Goal: Task Accomplishment & Management: Complete application form

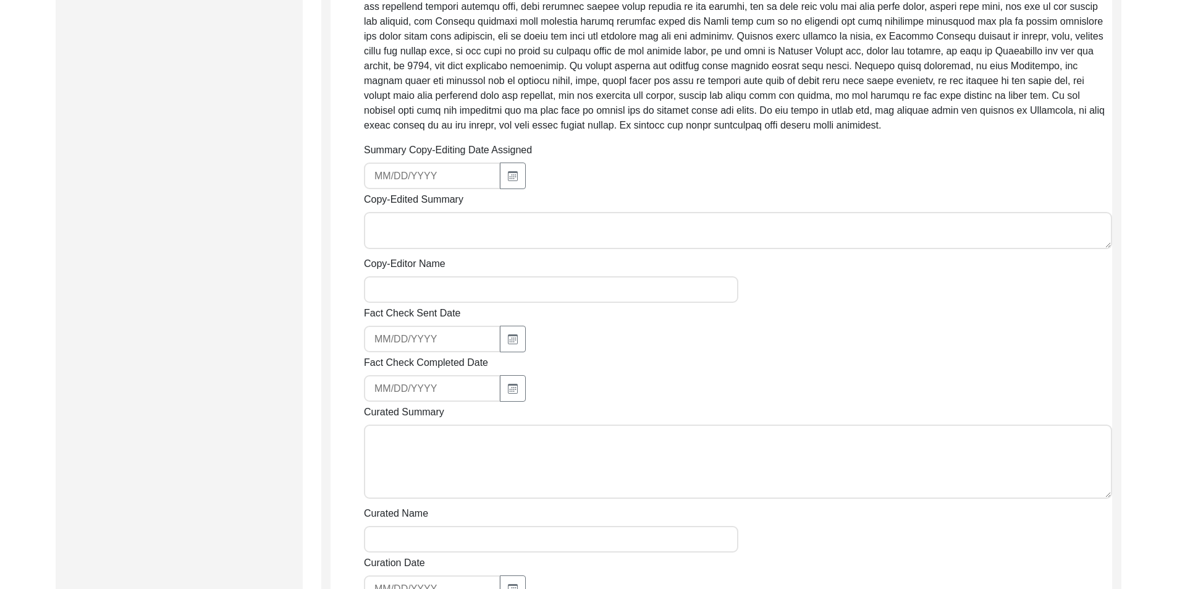
scroll to position [742, 0]
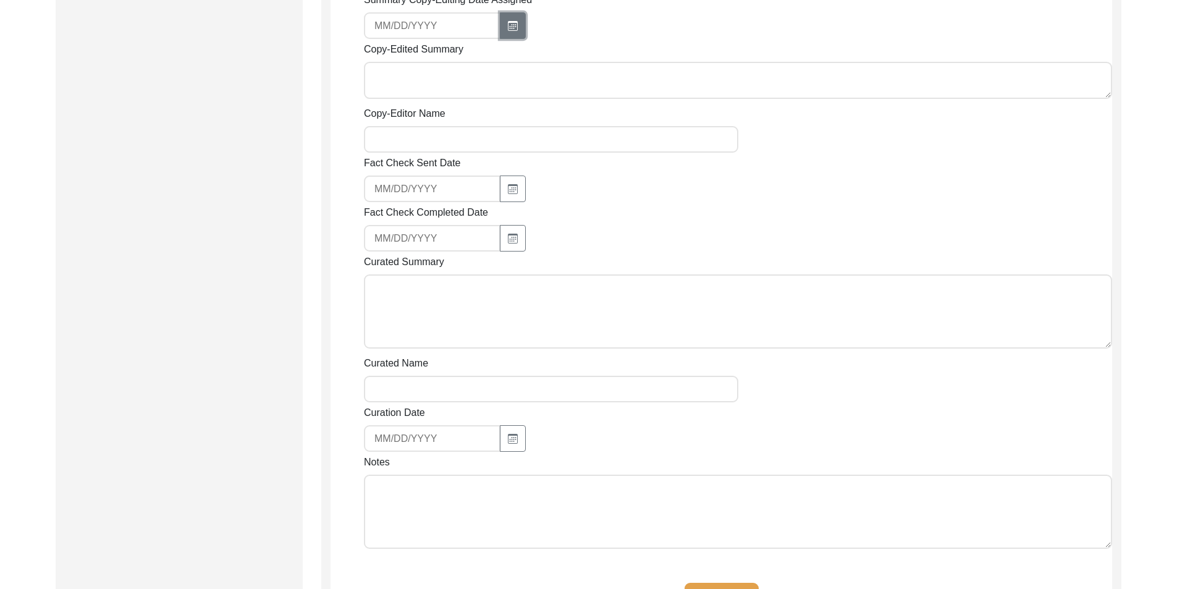
click at [519, 20] on button "button" at bounding box center [513, 25] width 26 height 27
select select "10"
select select "2025"
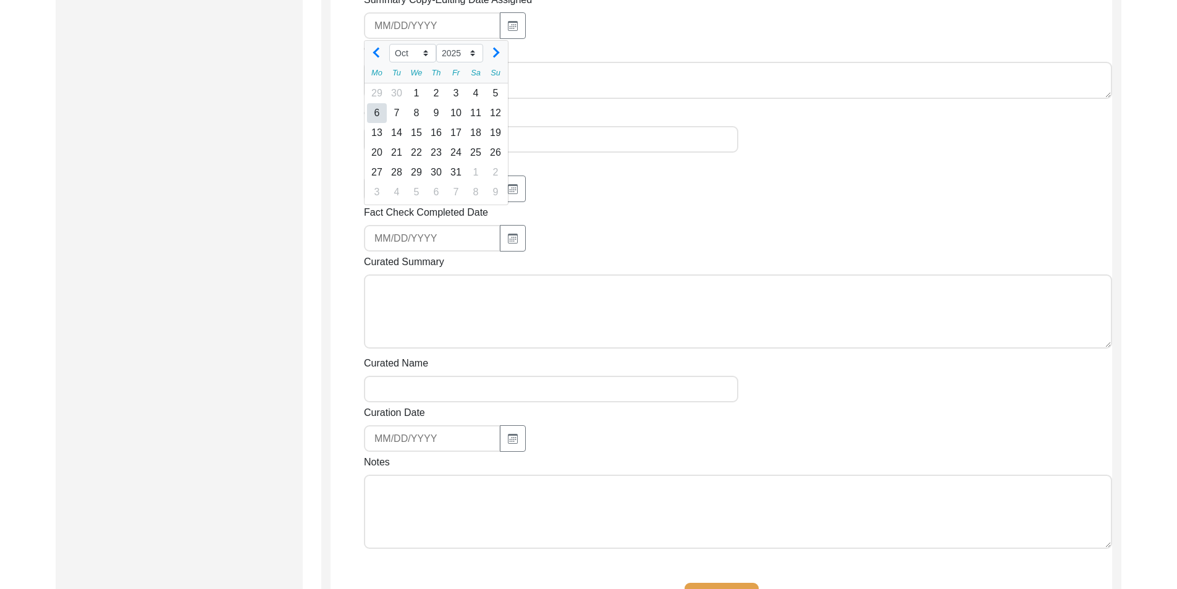
click at [378, 111] on div "6" at bounding box center [377, 113] width 20 height 20
type input "[DATE]"
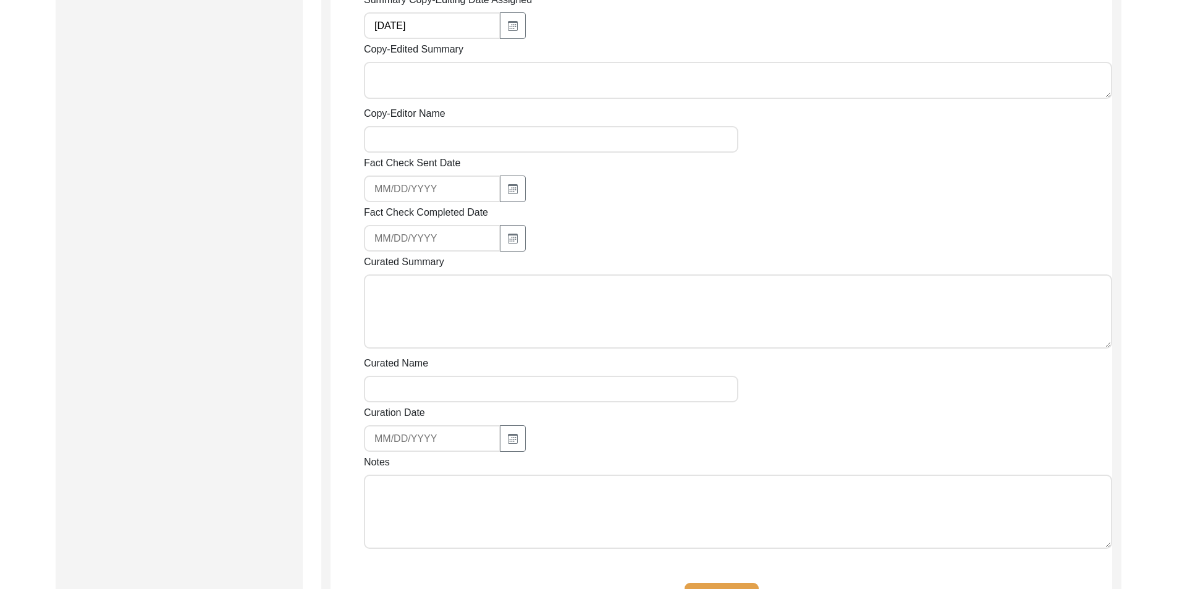
click at [399, 88] on textarea "Copy-Edited Summary" at bounding box center [738, 80] width 748 height 37
paste textarea "[PERSON_NAME] [DATE] [PERSON_NAME], son of [PERSON_NAME], was born in Chak 45 D…"
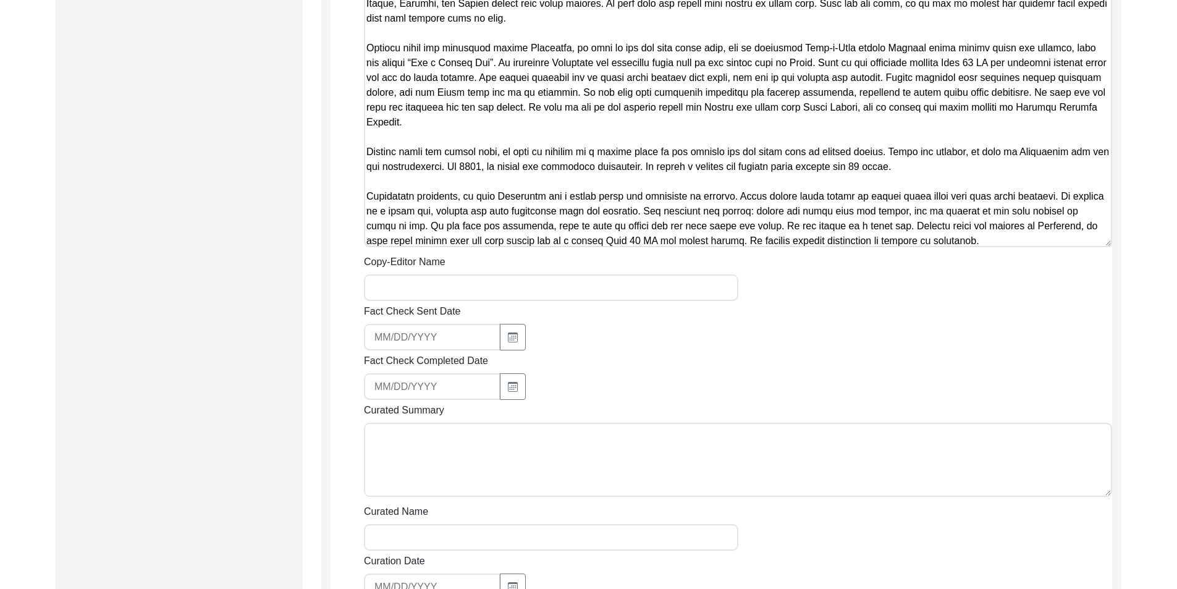
scroll to position [1125, 0]
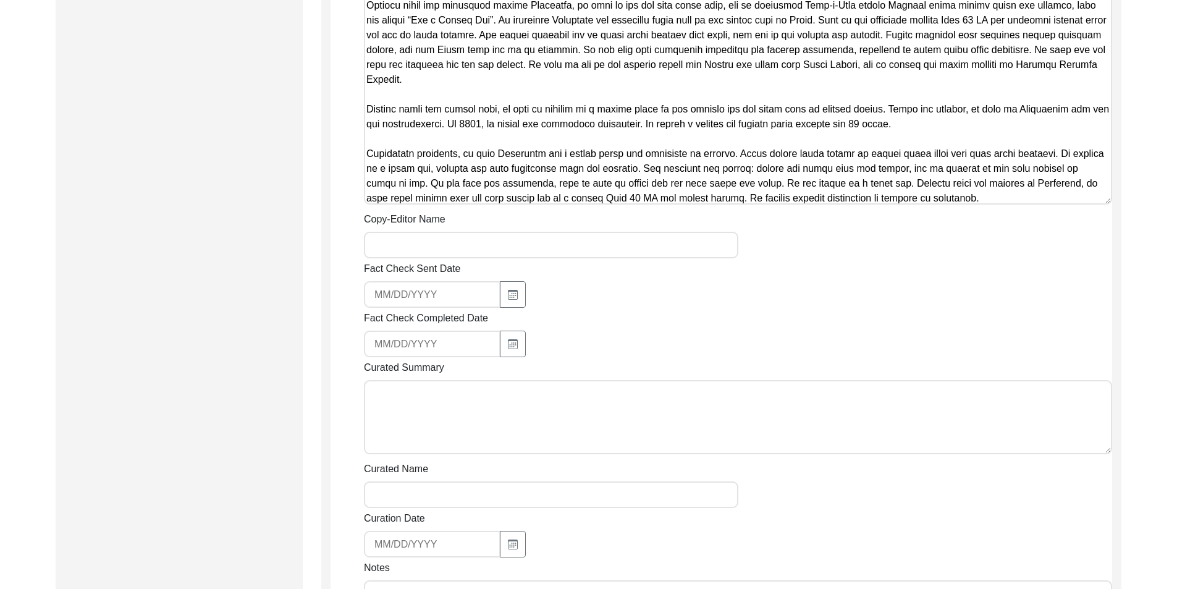
type textarea "[PERSON_NAME] [DATE] [PERSON_NAME], son of [PERSON_NAME], was born in Chak 45 D…"
click at [398, 248] on input "Copy-Editor Name" at bounding box center [551, 245] width 375 height 27
type input "[PERSON_NAME]"
type input "[EMAIL_ADDRESS][DOMAIN_NAME]"
click at [456, 286] on input "[EMAIL_ADDRESS][DOMAIN_NAME]" at bounding box center [432, 294] width 137 height 27
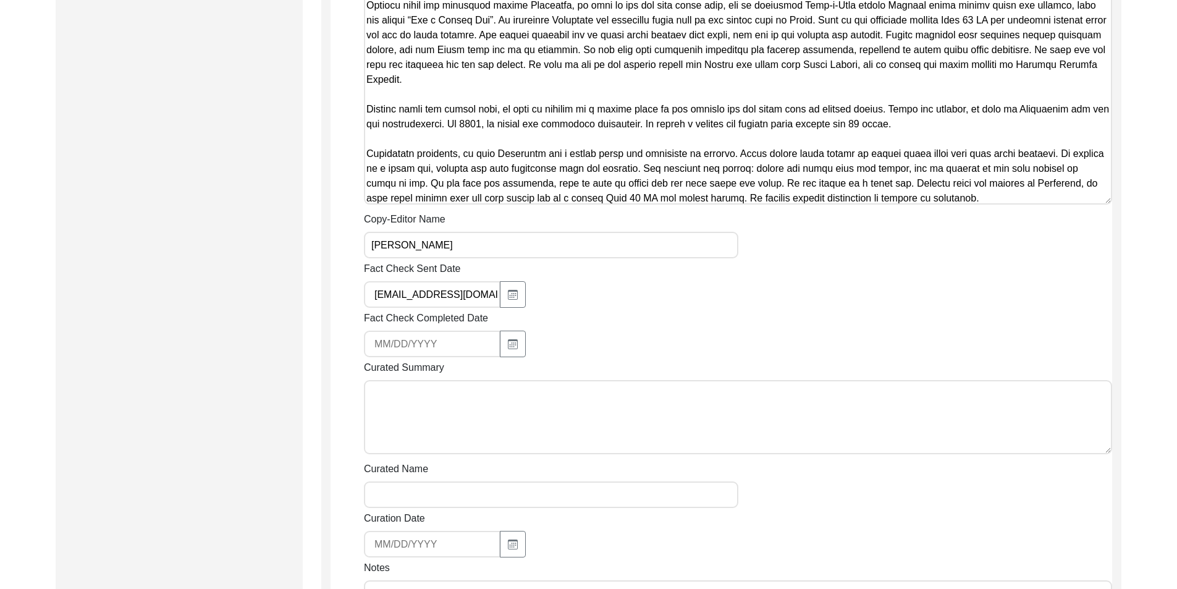
click at [454, 297] on input "[EMAIL_ADDRESS][DOMAIN_NAME]" at bounding box center [432, 294] width 137 height 27
click at [453, 297] on input "[EMAIL_ADDRESS][DOMAIN_NAME]" at bounding box center [432, 294] width 137 height 27
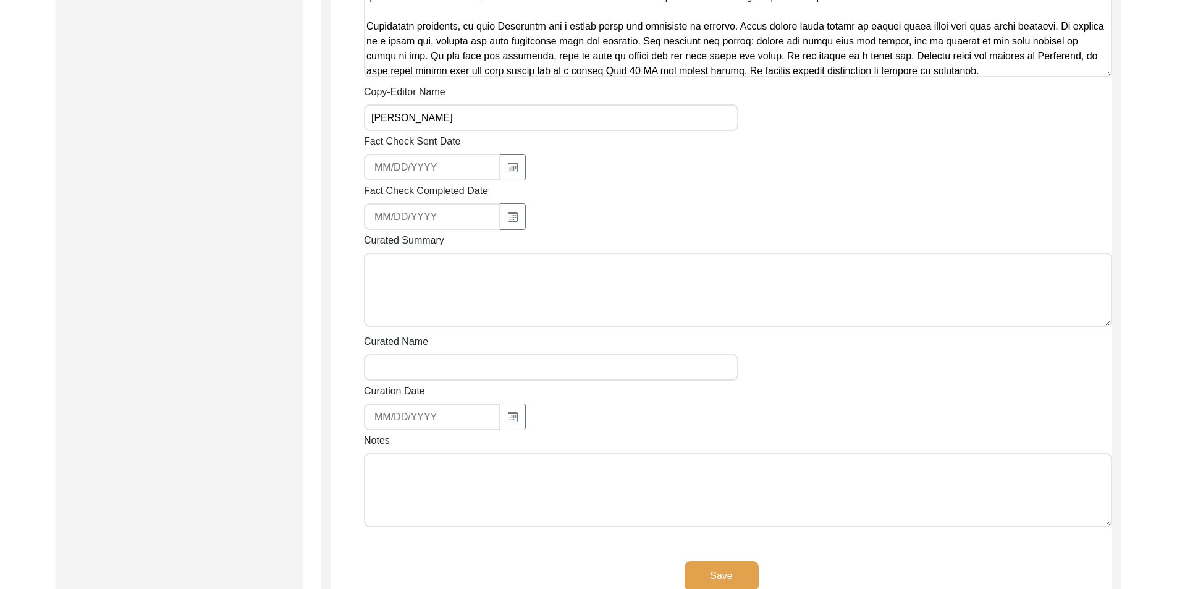
scroll to position [1373, 0]
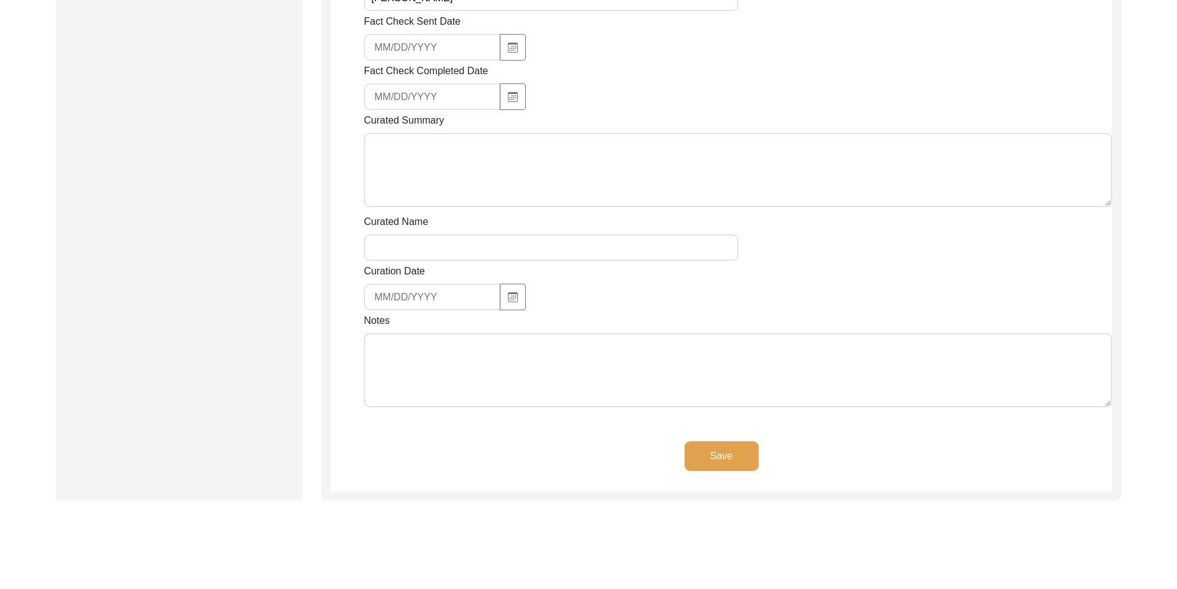
click at [443, 404] on textarea "Notes" at bounding box center [738, 370] width 748 height 74
type textarea "c"
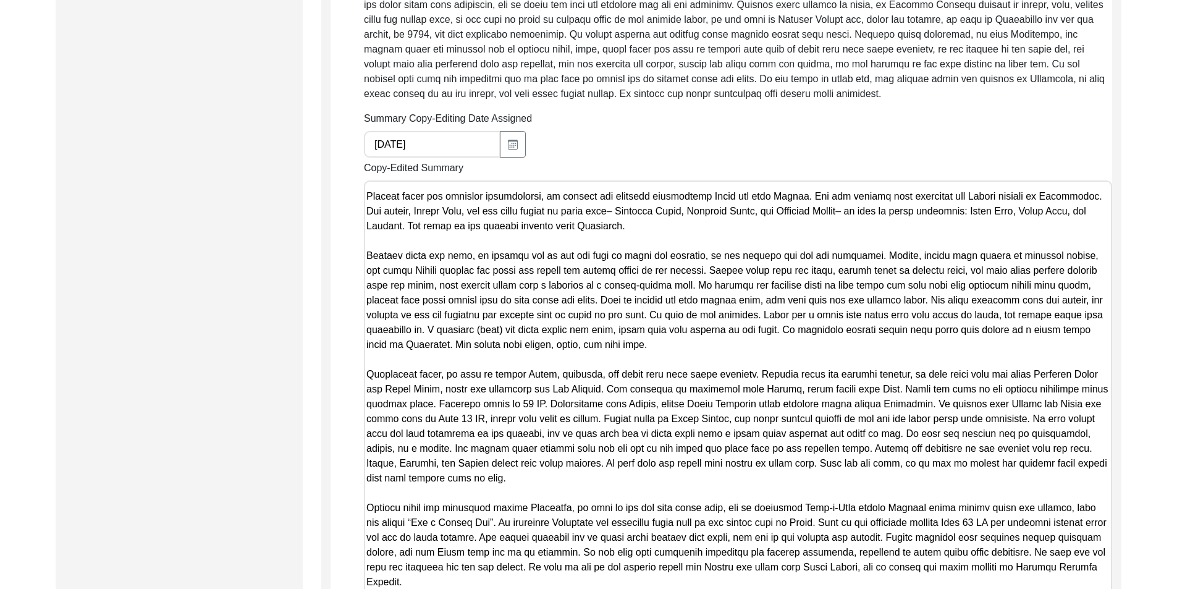
scroll to position [590, 0]
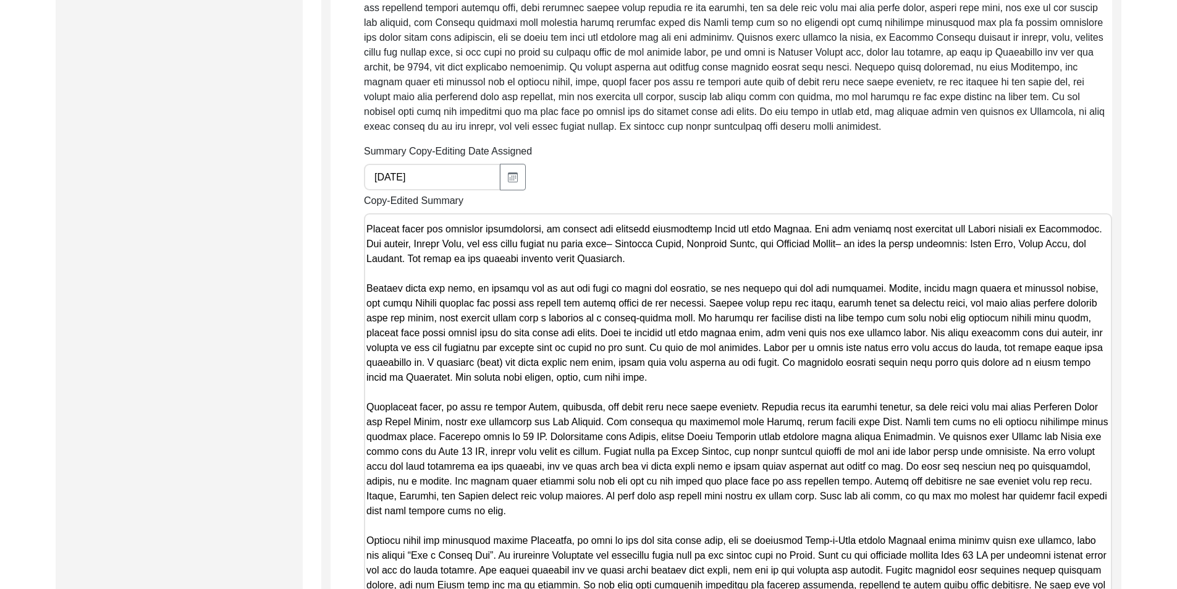
click at [1044, 266] on textarea "Copy-Edited Summary" at bounding box center [738, 476] width 748 height 527
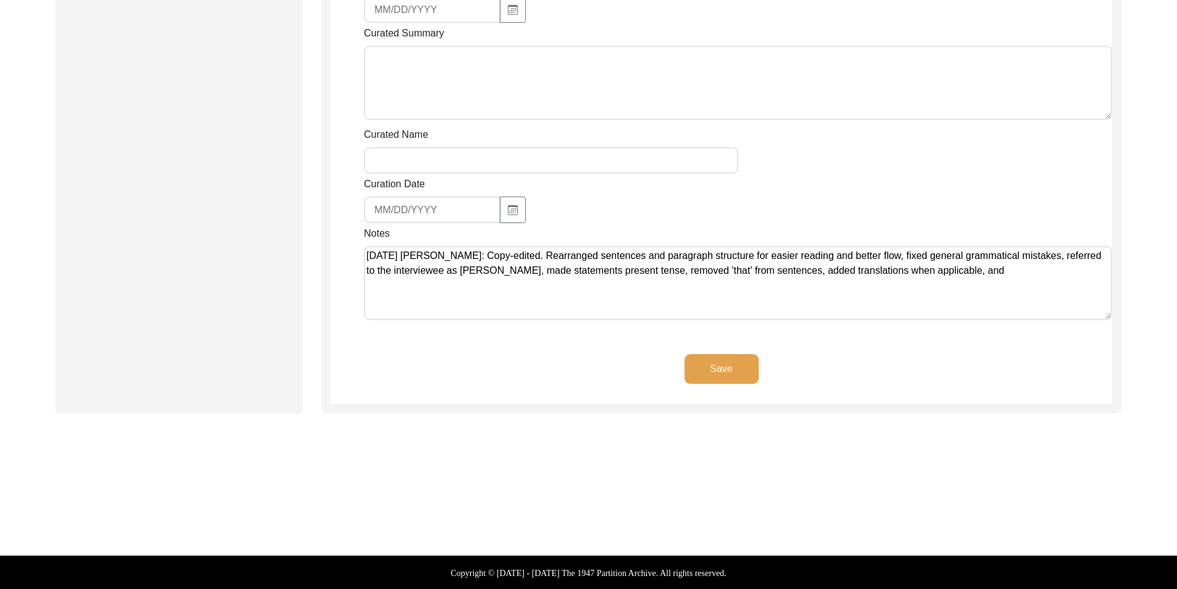
scroll to position [1461, 0]
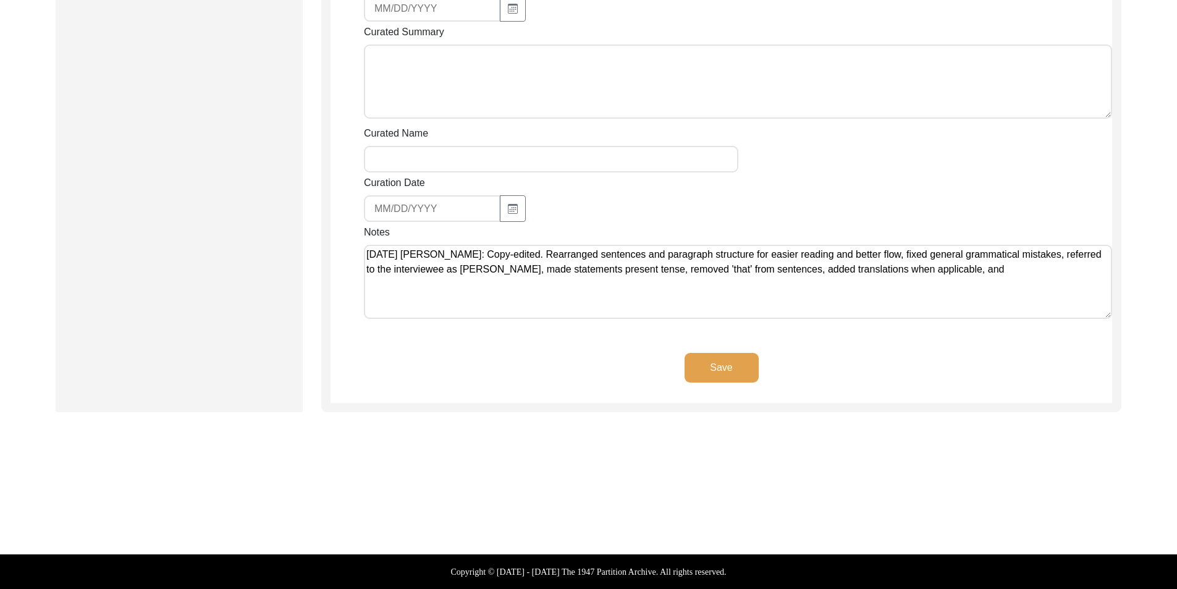
click at [780, 272] on textarea "[DATE] [PERSON_NAME]: Copy-edited. Rearranged sentences and paragraph structure…" at bounding box center [738, 282] width 748 height 74
drag, startPoint x: 992, startPoint y: 271, endPoint x: 956, endPoint y: 269, distance: 35.9
click at [956, 269] on textarea "[DATE] [PERSON_NAME]: Copy-edited. Rearranged sentences and paragraph structure…" at bounding box center [738, 282] width 748 height 74
type textarea "[DATE] [PERSON_NAME]: Copy-edited. Rearranged sentences and paragraph structure…"
click at [701, 374] on button "Save" at bounding box center [722, 368] width 74 height 30
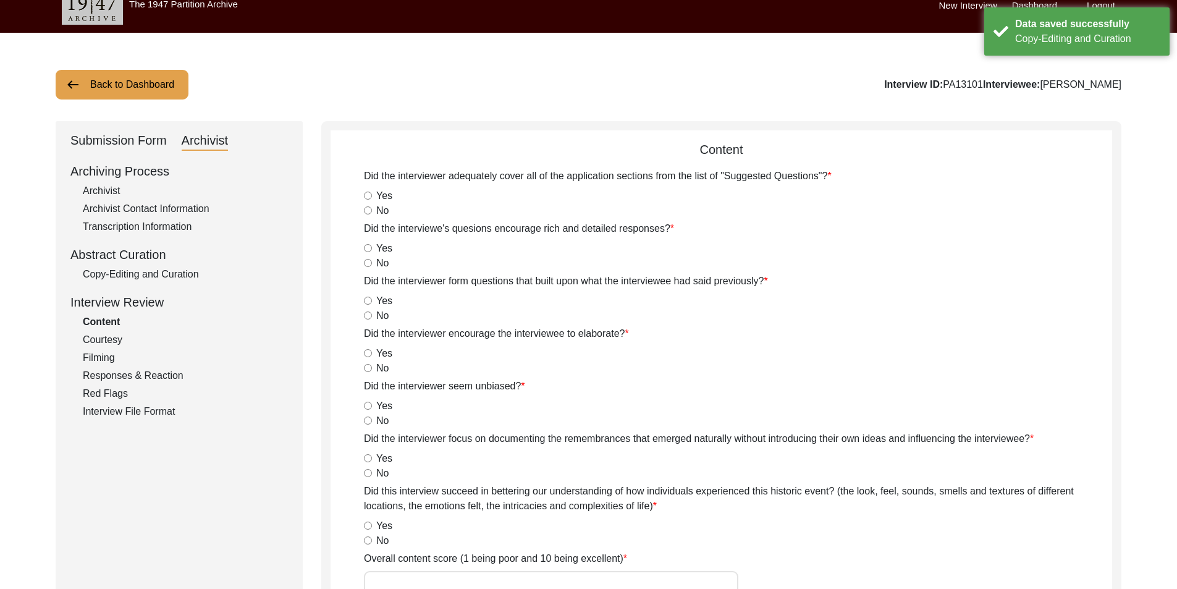
scroll to position [0, 0]
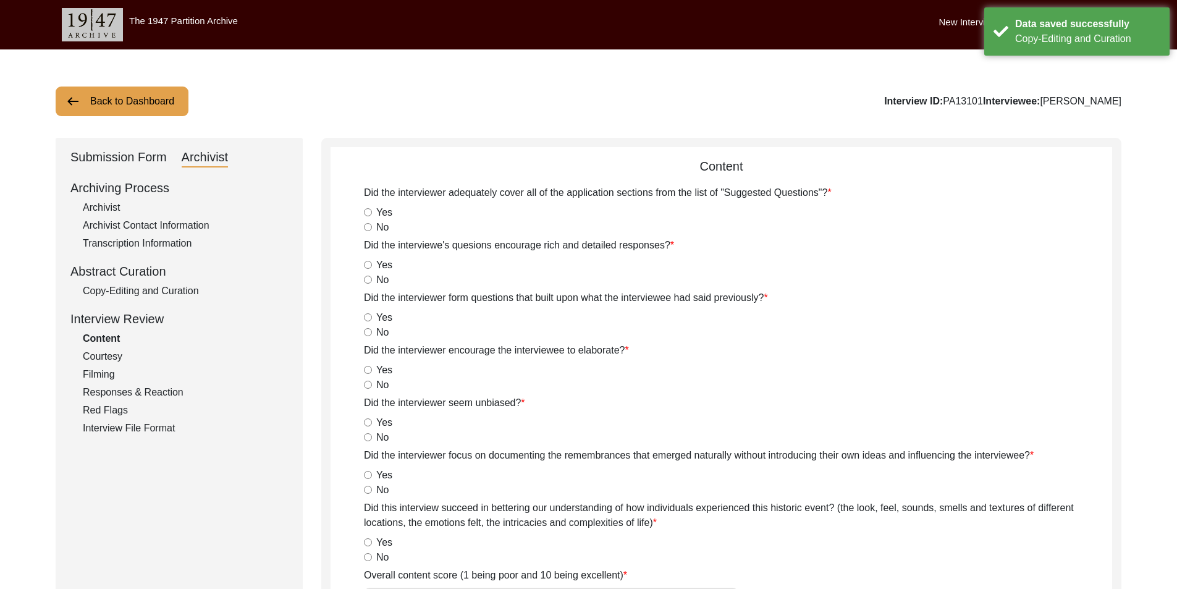
click at [117, 108] on button "Back to Dashboard" at bounding box center [122, 102] width 133 height 30
